Goal: Transaction & Acquisition: Purchase product/service

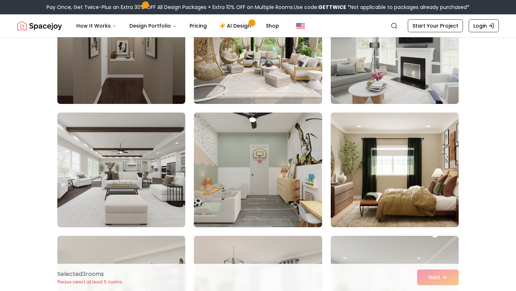
scroll to position [603, 0]
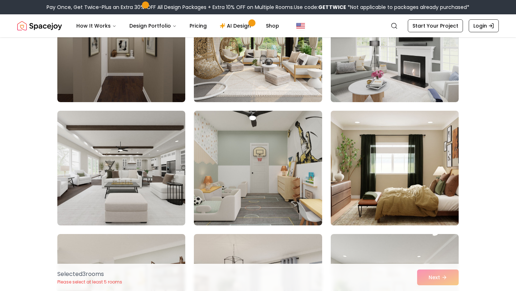
click at [337, 165] on img at bounding box center [394, 168] width 134 height 120
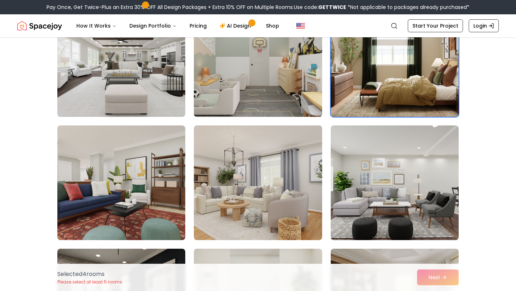
scroll to position [712, 0]
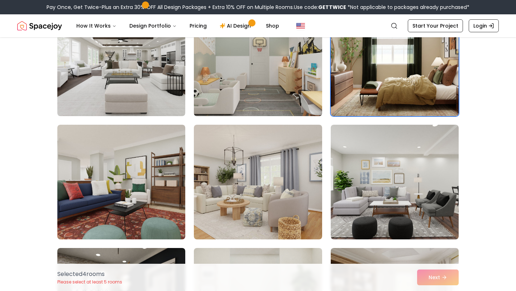
click at [263, 189] on img at bounding box center [258, 182] width 128 height 115
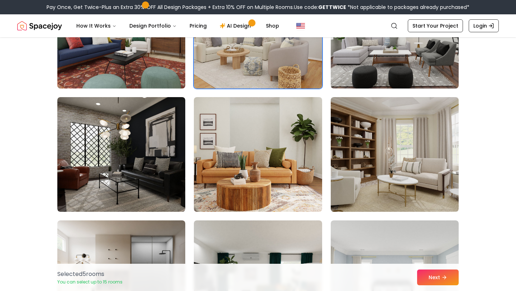
scroll to position [868, 0]
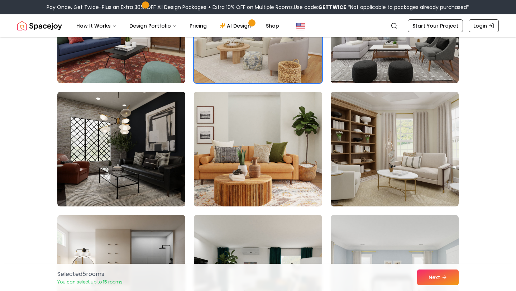
click at [263, 189] on img at bounding box center [258, 149] width 134 height 120
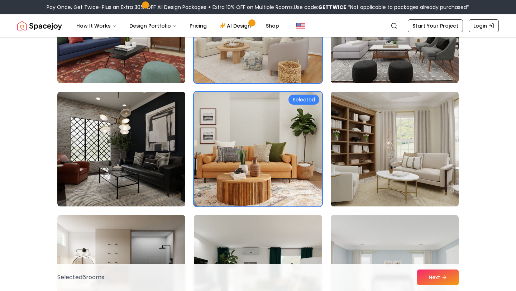
click at [337, 173] on img at bounding box center [394, 149] width 134 height 120
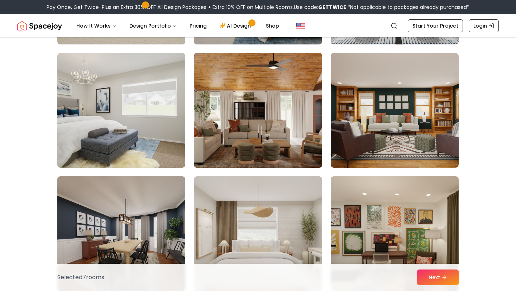
scroll to position [1399, 0]
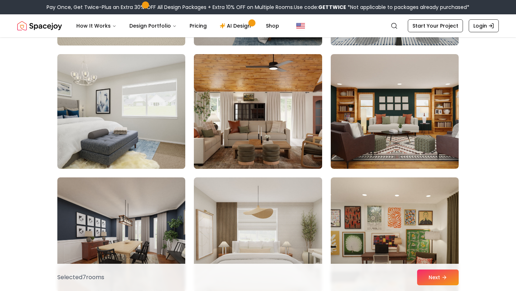
click at [264, 153] on img at bounding box center [258, 111] width 134 height 120
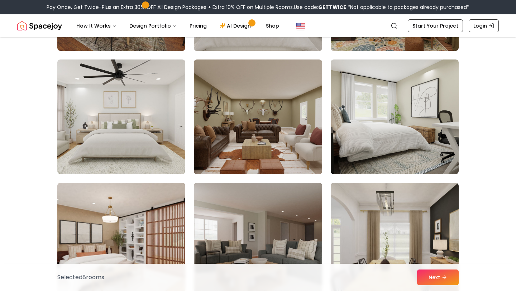
scroll to position [1659, 0]
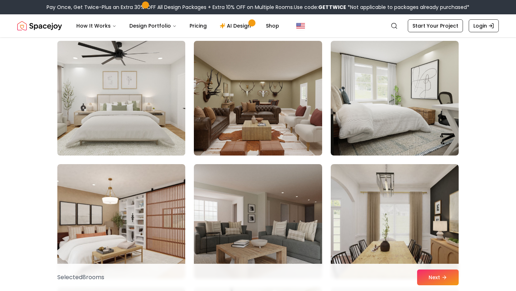
click at [145, 111] on img at bounding box center [121, 98] width 134 height 120
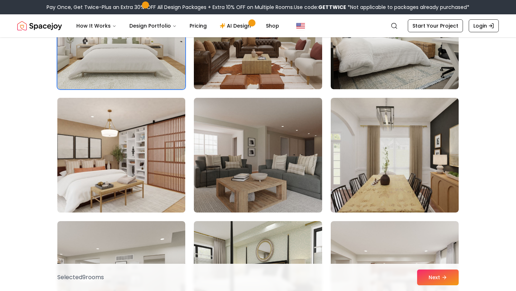
click at [152, 153] on img at bounding box center [121, 155] width 134 height 120
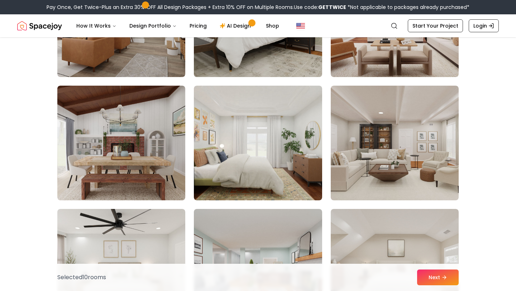
scroll to position [1985, 0]
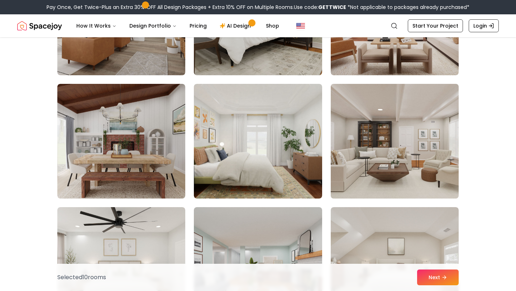
click at [384, 178] on img at bounding box center [394, 141] width 134 height 120
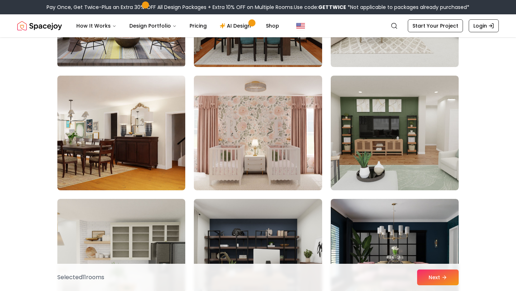
scroll to position [2488, 0]
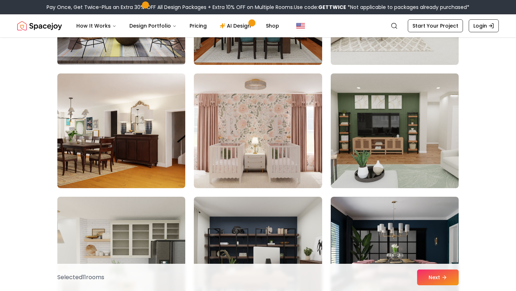
click at [374, 122] on img at bounding box center [394, 131] width 134 height 120
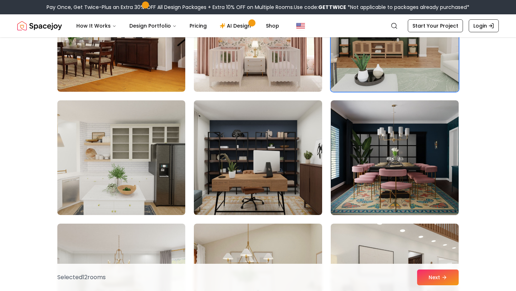
scroll to position [2589, 0]
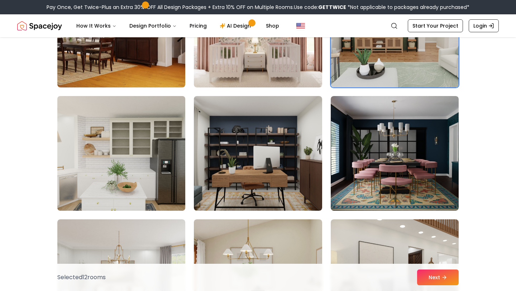
click at [169, 166] on img at bounding box center [121, 153] width 134 height 120
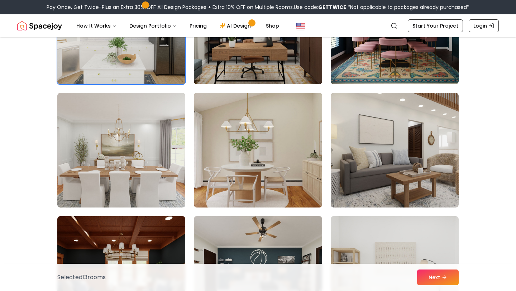
scroll to position [2720, 0]
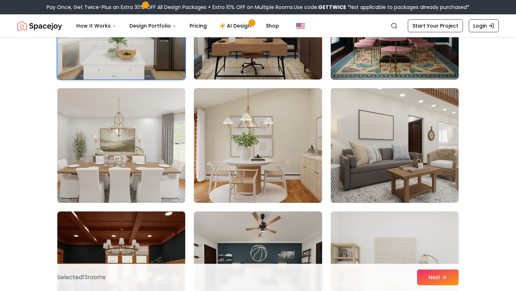
click at [154, 161] on img at bounding box center [121, 145] width 134 height 120
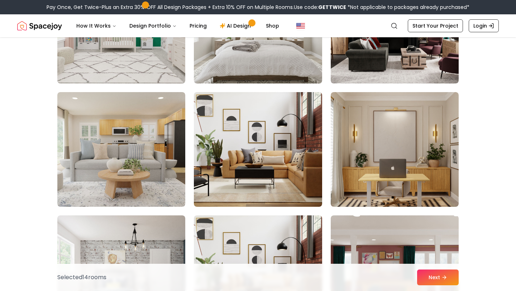
scroll to position [3211, 0]
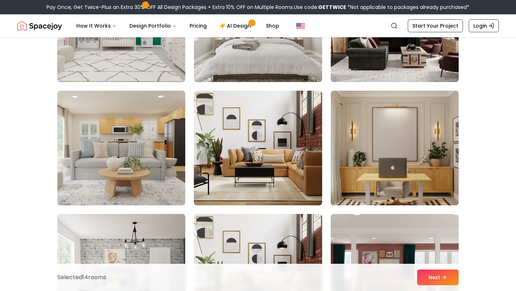
click at [347, 164] on img at bounding box center [394, 148] width 134 height 120
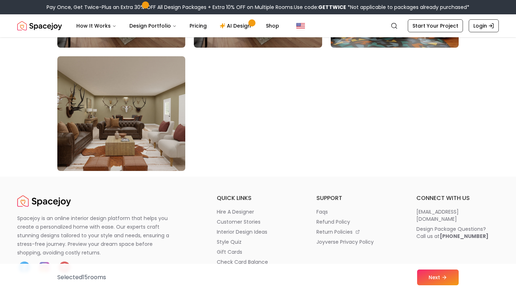
scroll to position [4109, 0]
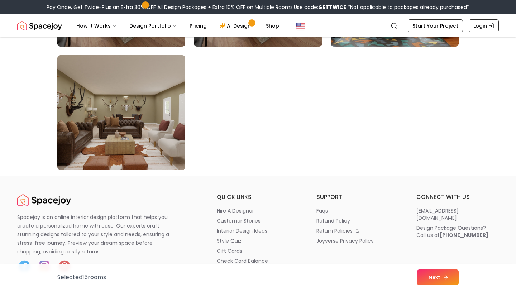
click at [426, 276] on button "Next" at bounding box center [438, 277] width 42 height 16
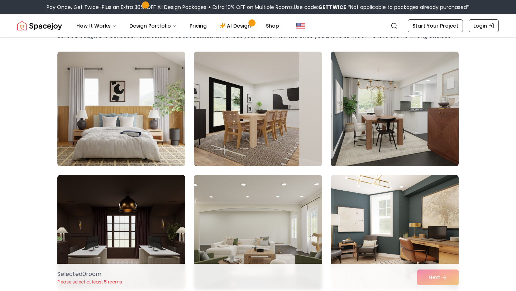
click at [350, 114] on img at bounding box center [394, 109] width 134 height 120
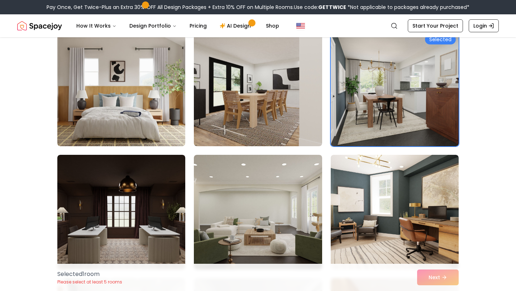
scroll to position [64, 0]
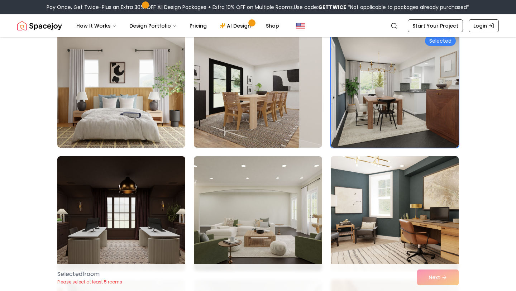
click at [370, 189] on img at bounding box center [394, 213] width 134 height 120
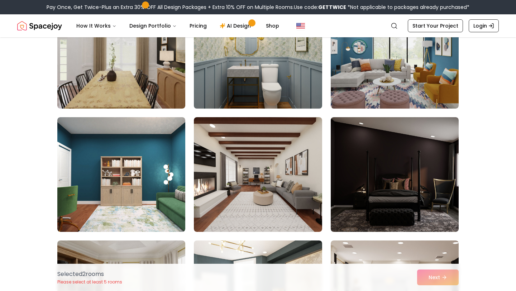
scroll to position [597, 0]
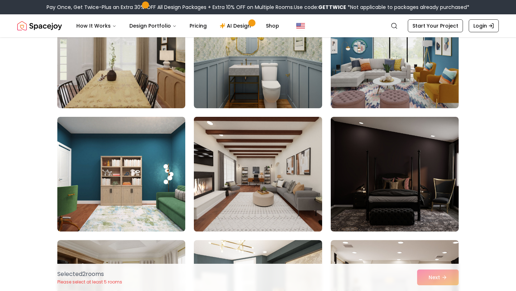
click at [267, 187] on img at bounding box center [258, 174] width 134 height 120
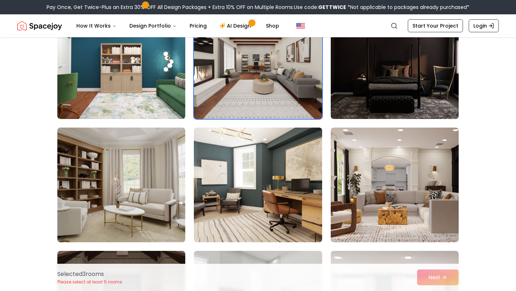
scroll to position [711, 0]
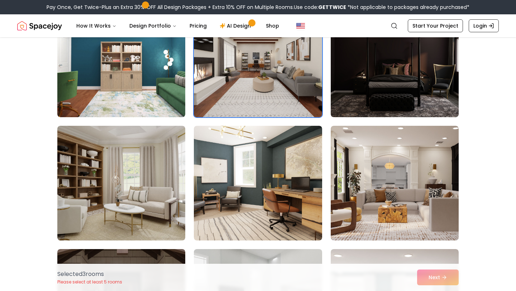
click at [267, 187] on img at bounding box center [258, 183] width 128 height 115
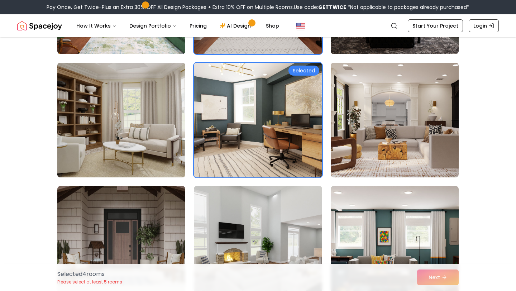
click at [152, 145] on img at bounding box center [121, 120] width 134 height 120
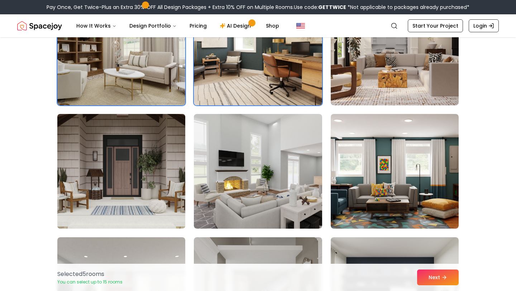
scroll to position [847, 0]
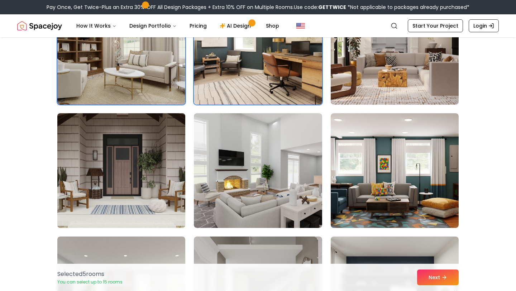
click at [166, 161] on img at bounding box center [121, 170] width 134 height 120
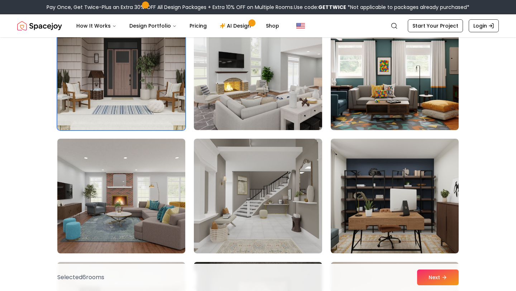
scroll to position [945, 0]
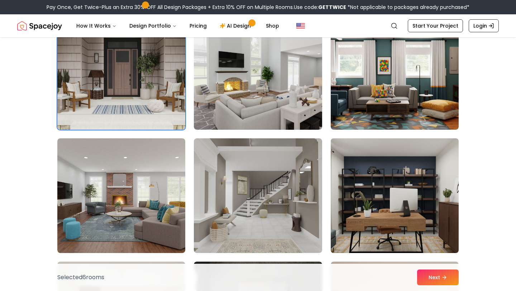
click at [370, 178] on img at bounding box center [394, 195] width 134 height 120
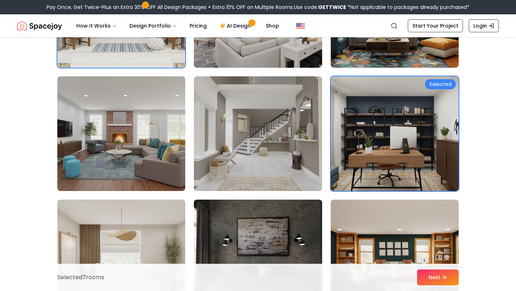
scroll to position [1032, 0]
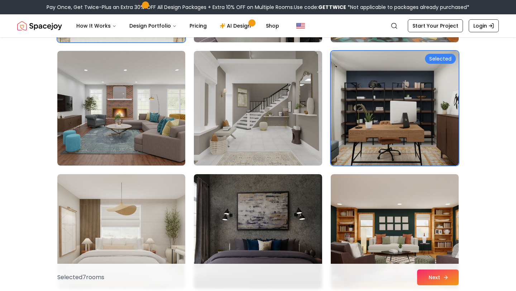
click at [419, 273] on button "Next" at bounding box center [438, 277] width 42 height 16
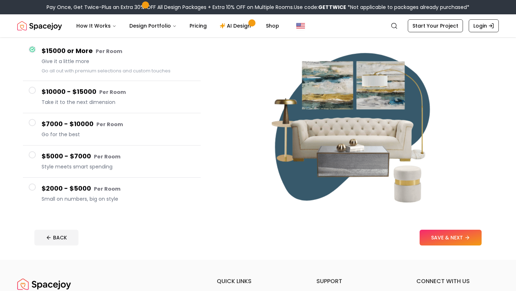
click at [86, 200] on span "Small on numbers, big on style" at bounding box center [118, 198] width 153 height 7
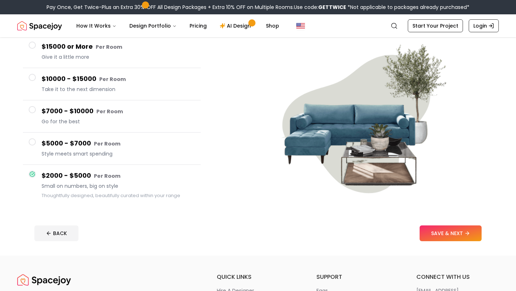
scroll to position [70, 0]
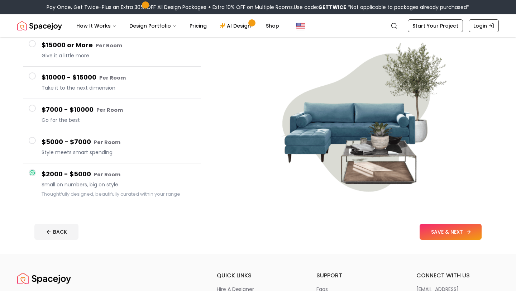
click at [431, 230] on button "SAVE & NEXT" at bounding box center [450, 232] width 62 height 16
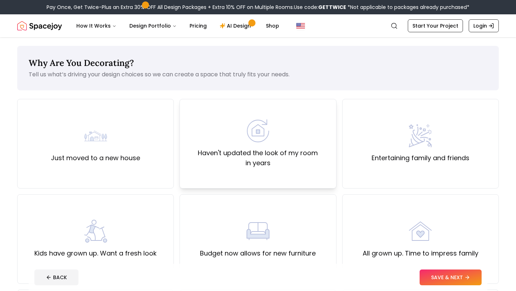
click at [213, 156] on label "Haven't updated the look of my room in years" at bounding box center [258, 158] width 144 height 20
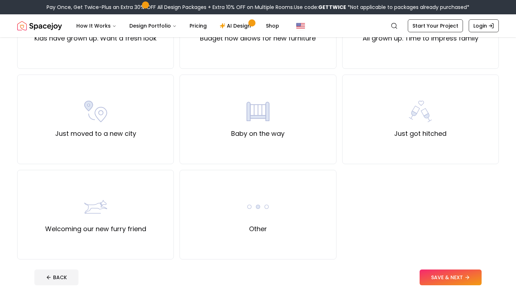
scroll to position [226, 0]
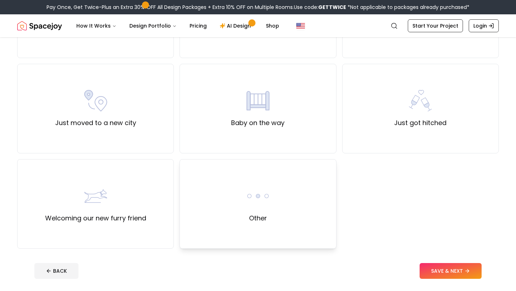
click at [263, 192] on img at bounding box center [257, 195] width 23 height 23
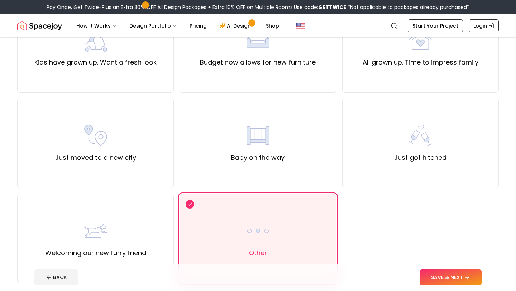
scroll to position [188, 0]
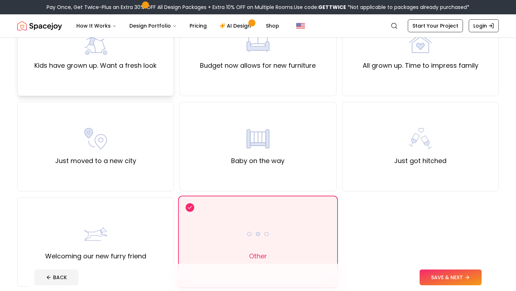
click at [162, 85] on div "Kids have grown up. Want a fresh look" at bounding box center [95, 51] width 157 height 90
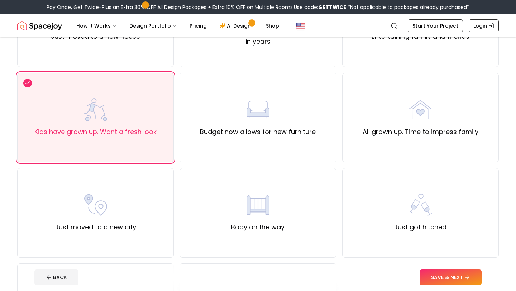
scroll to position [0, 0]
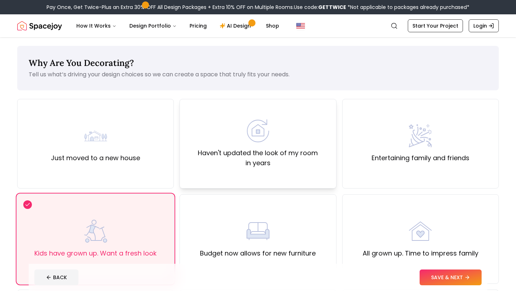
click at [292, 173] on div "Haven't updated the look of my room in years" at bounding box center [257, 144] width 157 height 90
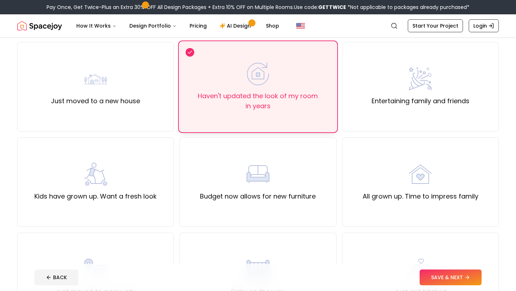
scroll to position [62, 0]
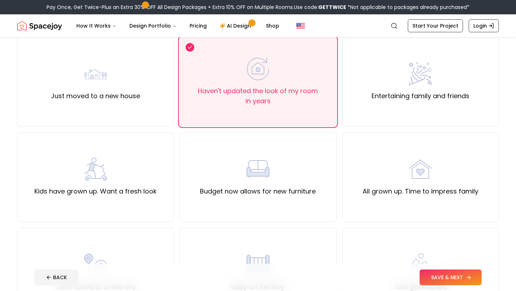
click at [435, 279] on button "SAVE & NEXT" at bounding box center [450, 277] width 62 height 16
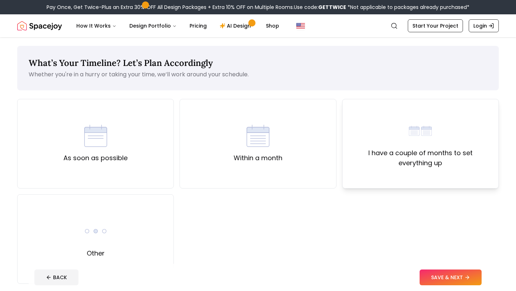
click at [376, 164] on label "I have a couple of months to set everything up" at bounding box center [420, 158] width 144 height 20
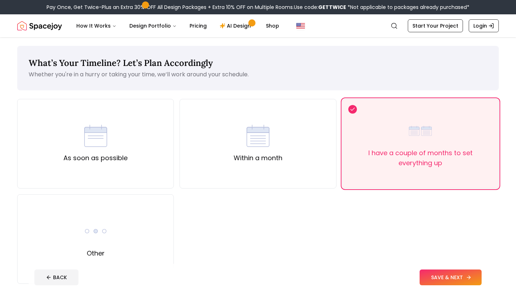
click at [428, 272] on button "SAVE & NEXT" at bounding box center [450, 277] width 62 height 16
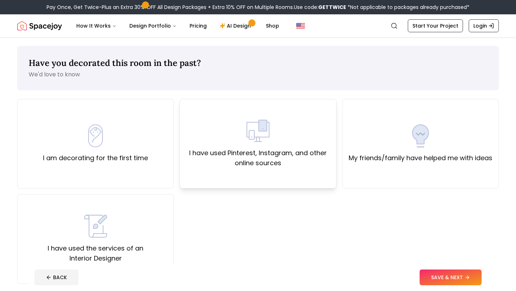
click at [209, 168] on div "I have used Pinterest, Instagram, and other online sources" at bounding box center [257, 144] width 157 height 90
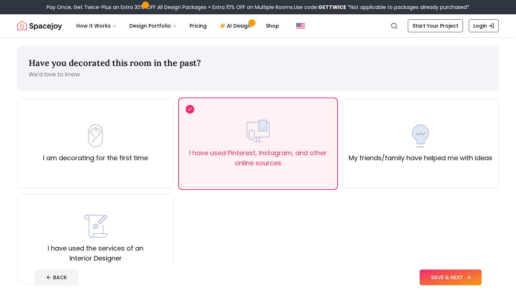
click at [428, 278] on button "SAVE & NEXT" at bounding box center [450, 277] width 62 height 16
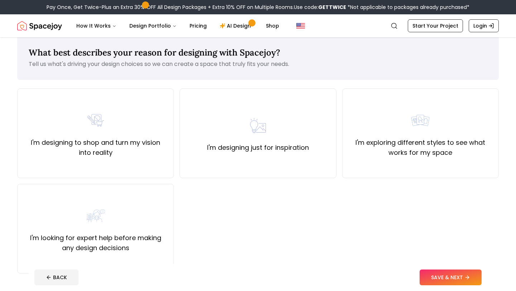
scroll to position [13, 0]
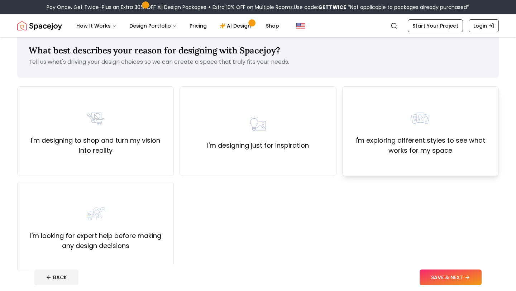
click at [374, 135] on div "I'm exploring different styles to see what works for my space" at bounding box center [420, 131] width 144 height 49
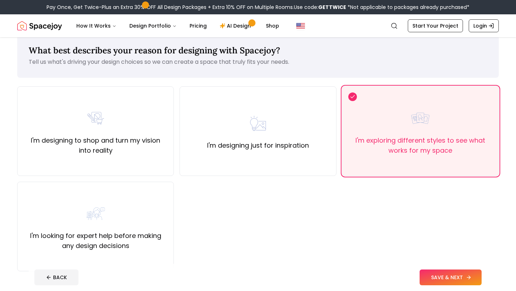
click at [443, 277] on button "SAVE & NEXT" at bounding box center [450, 277] width 62 height 16
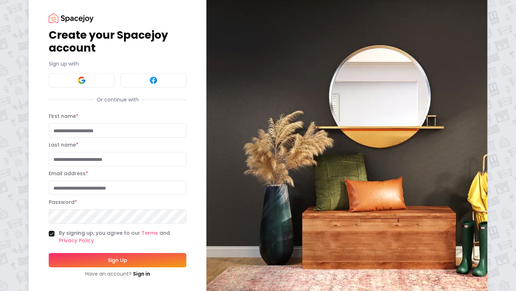
click at [155, 126] on input "First name *" at bounding box center [118, 130] width 138 height 14
type input "*******"
type input "**********"
type input "*******"
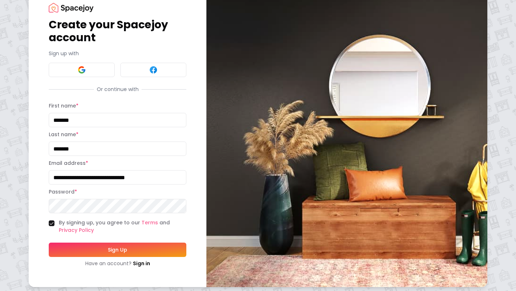
scroll to position [25, 0]
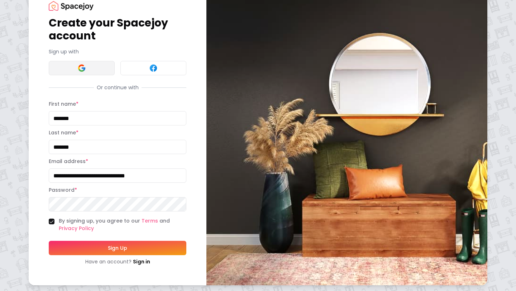
click at [73, 70] on button at bounding box center [82, 68] width 66 height 14
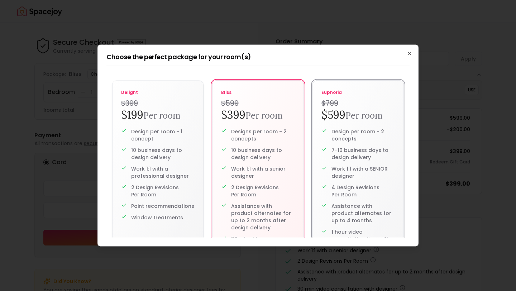
scroll to position [37, 0]
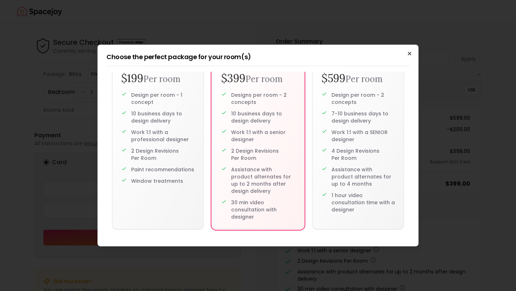
click at [412, 51] on icon "button" at bounding box center [410, 54] width 6 height 6
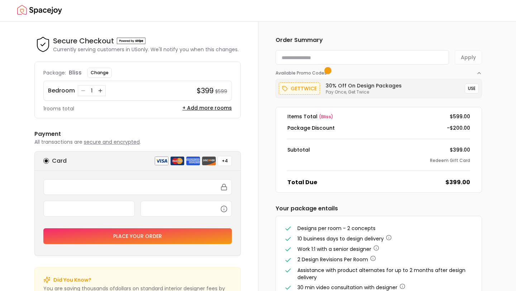
scroll to position [0, 0]
